Goal: Information Seeking & Learning: Learn about a topic

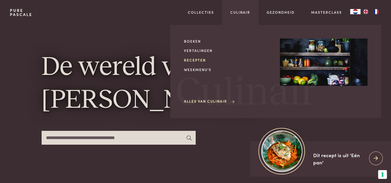
click at [192, 61] on link "Recepten" at bounding box center [228, 59] width 88 height 5
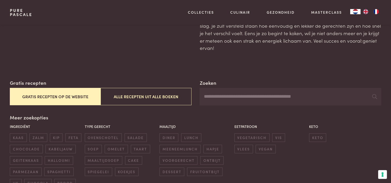
scroll to position [103, 0]
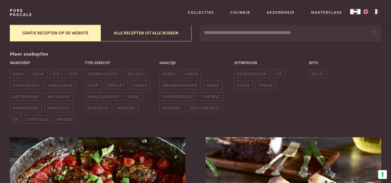
click at [68, 33] on button "Gratis recepten op de website" at bounding box center [55, 32] width 91 height 17
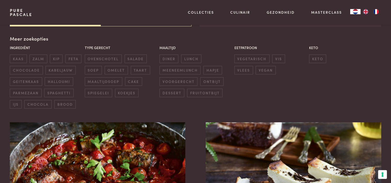
scroll to position [119, 0]
click at [172, 59] on span "diner" at bounding box center [168, 58] width 19 height 9
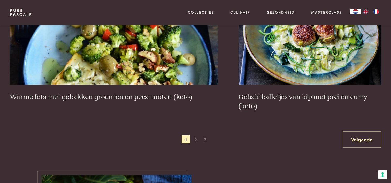
scroll to position [997, 0]
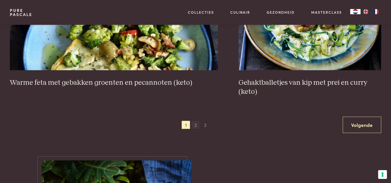
click at [194, 124] on span "2" at bounding box center [195, 125] width 8 height 8
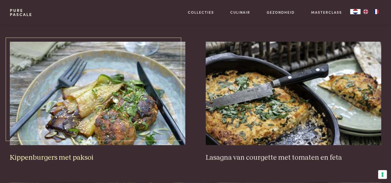
scroll to position [635, 0]
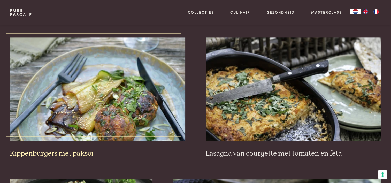
click at [79, 153] on h3 "Kippenburgers met paksoi" at bounding box center [97, 153] width 175 height 9
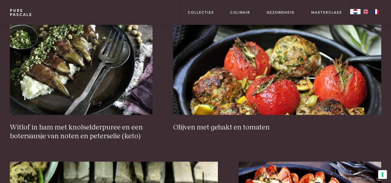
scroll to position [816, 0]
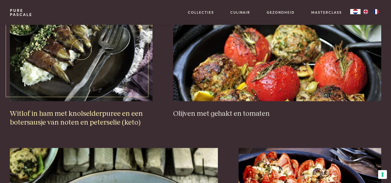
click at [99, 112] on h3 "Witlof in ham met knolselderpuree en een botersausje van noten en peterselie (k…" at bounding box center [81, 118] width 143 height 18
click at [90, 114] on h3 "Witlof in ham met knolselderpuree en een botersausje van noten en peterselie (k…" at bounding box center [81, 118] width 143 height 18
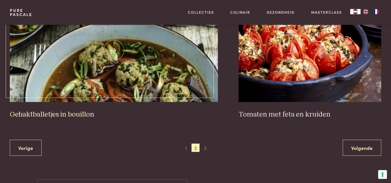
scroll to position [1048, 0]
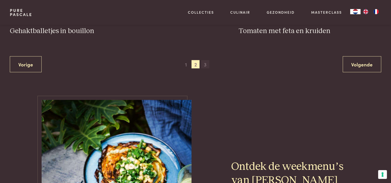
click at [204, 62] on span "3" at bounding box center [205, 64] width 8 height 8
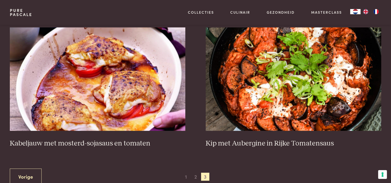
scroll to position [248, 0]
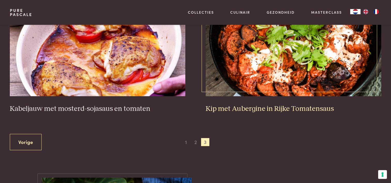
click at [236, 109] on h3 "Kip met Aubergine in Rijke Tomatensaus" at bounding box center [293, 108] width 175 height 9
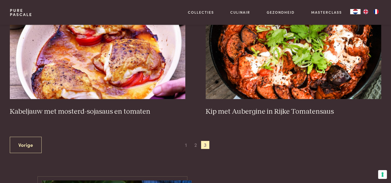
scroll to position [336, 0]
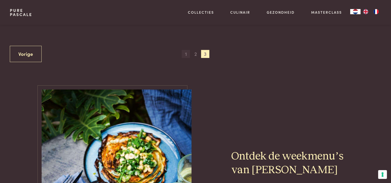
click at [184, 52] on span "1" at bounding box center [186, 54] width 8 height 8
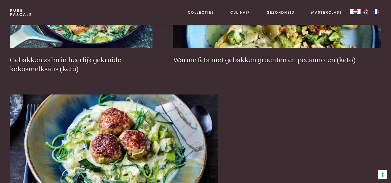
scroll to position [982, 0]
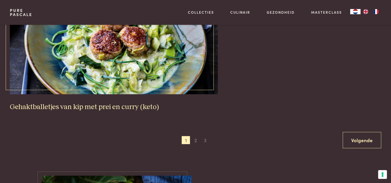
click at [125, 67] on img at bounding box center [114, 42] width 208 height 103
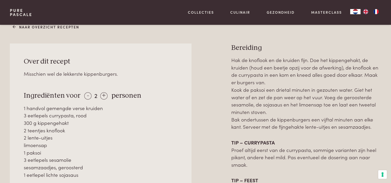
scroll to position [181, 0]
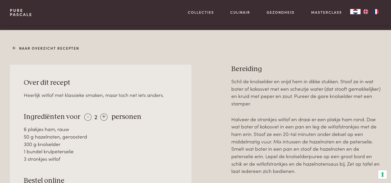
scroll to position [207, 0]
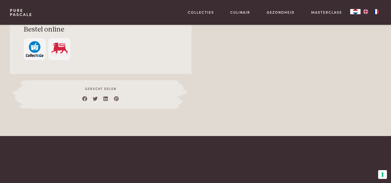
scroll to position [258, 0]
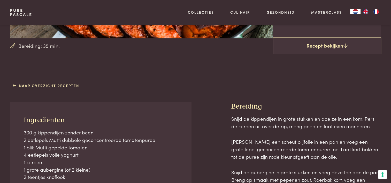
scroll to position [155, 0]
